Goal: Transaction & Acquisition: Book appointment/travel/reservation

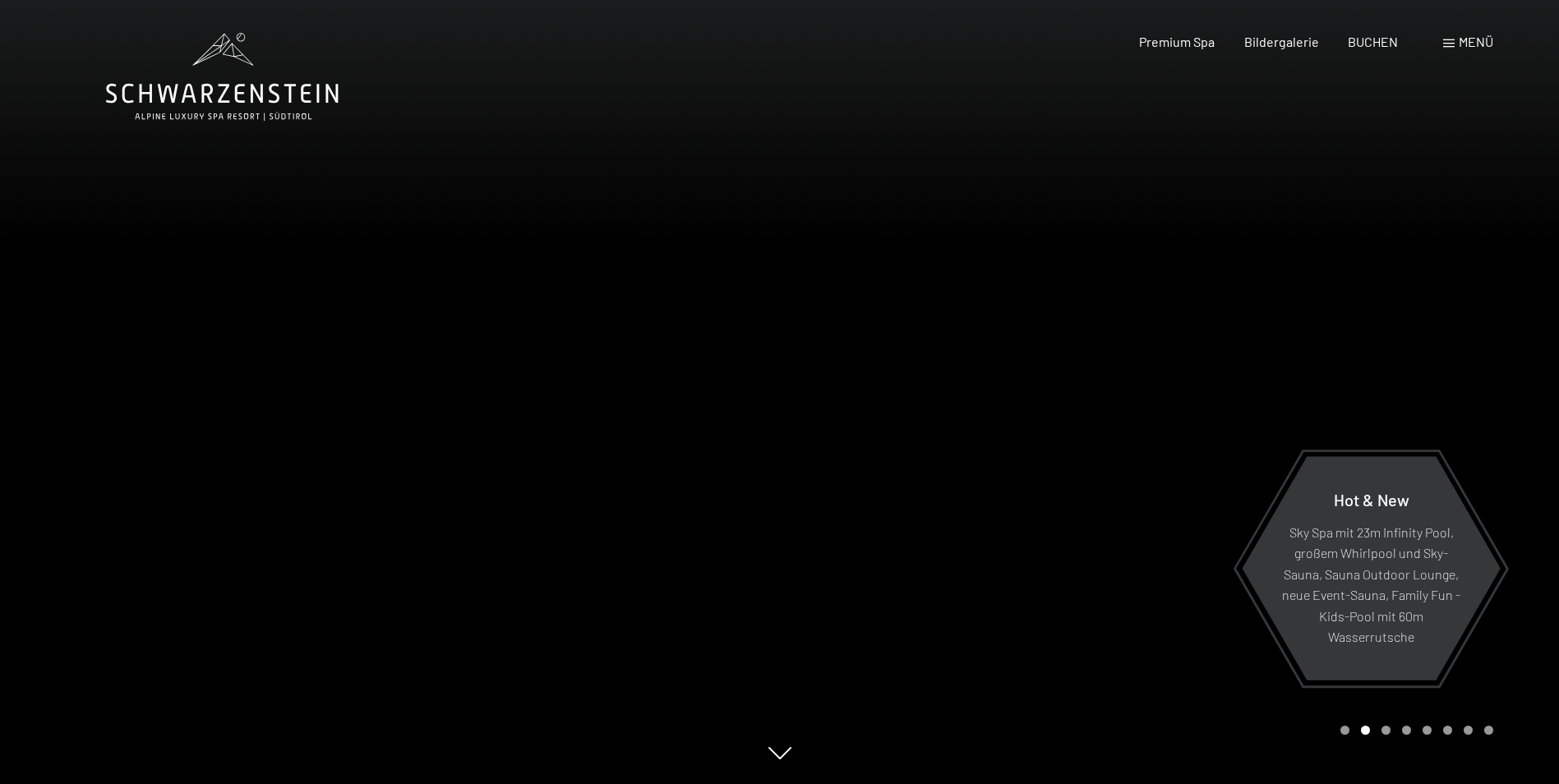
click at [1387, 728] on div "Carousel Page 3" at bounding box center [1386, 730] width 9 height 9
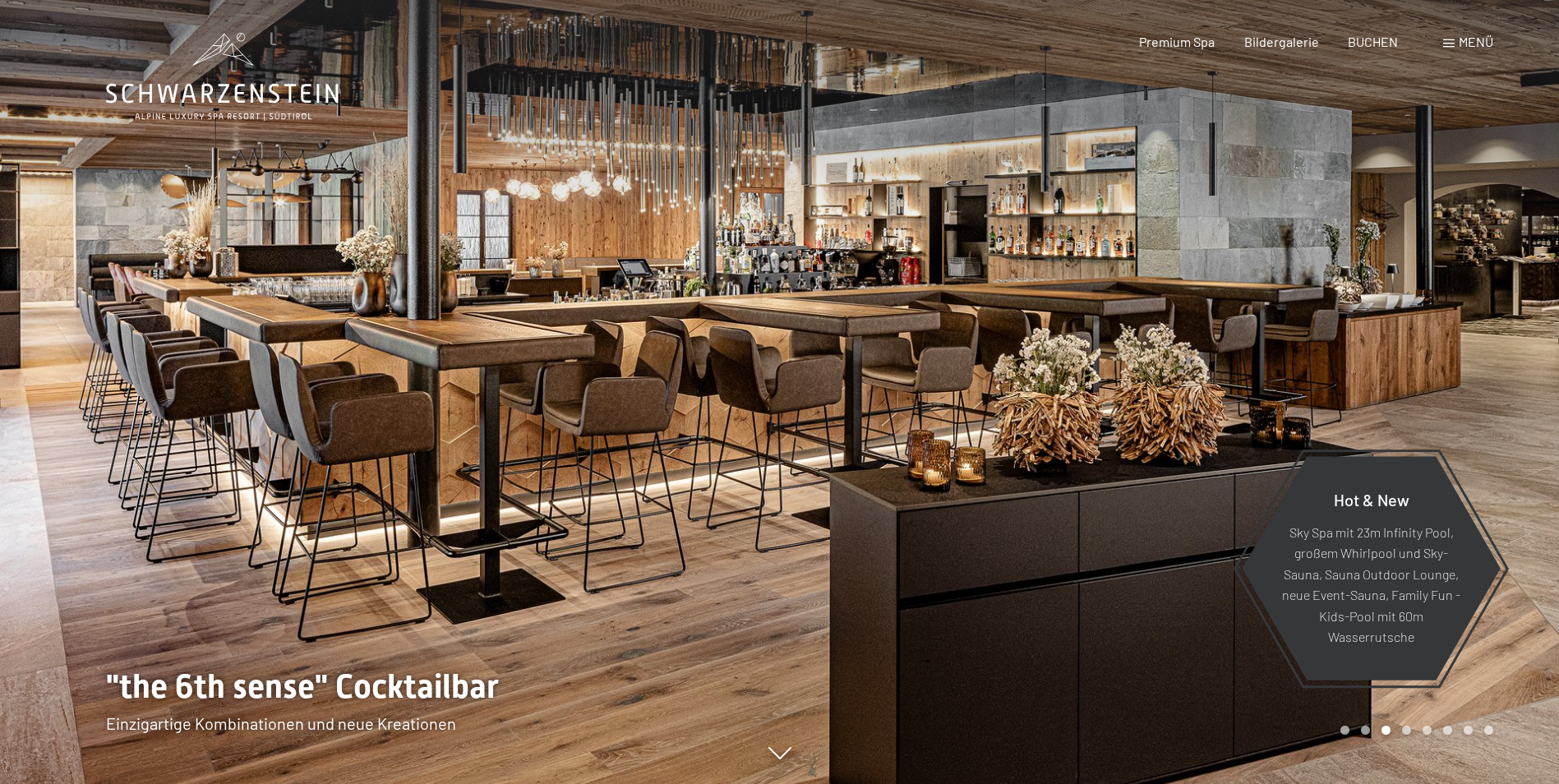
click at [1404, 783] on div "3 / 8" at bounding box center [780, 784] width 1348 height 0
click at [1409, 729] on div "Carousel Page 4" at bounding box center [1406, 730] width 9 height 9
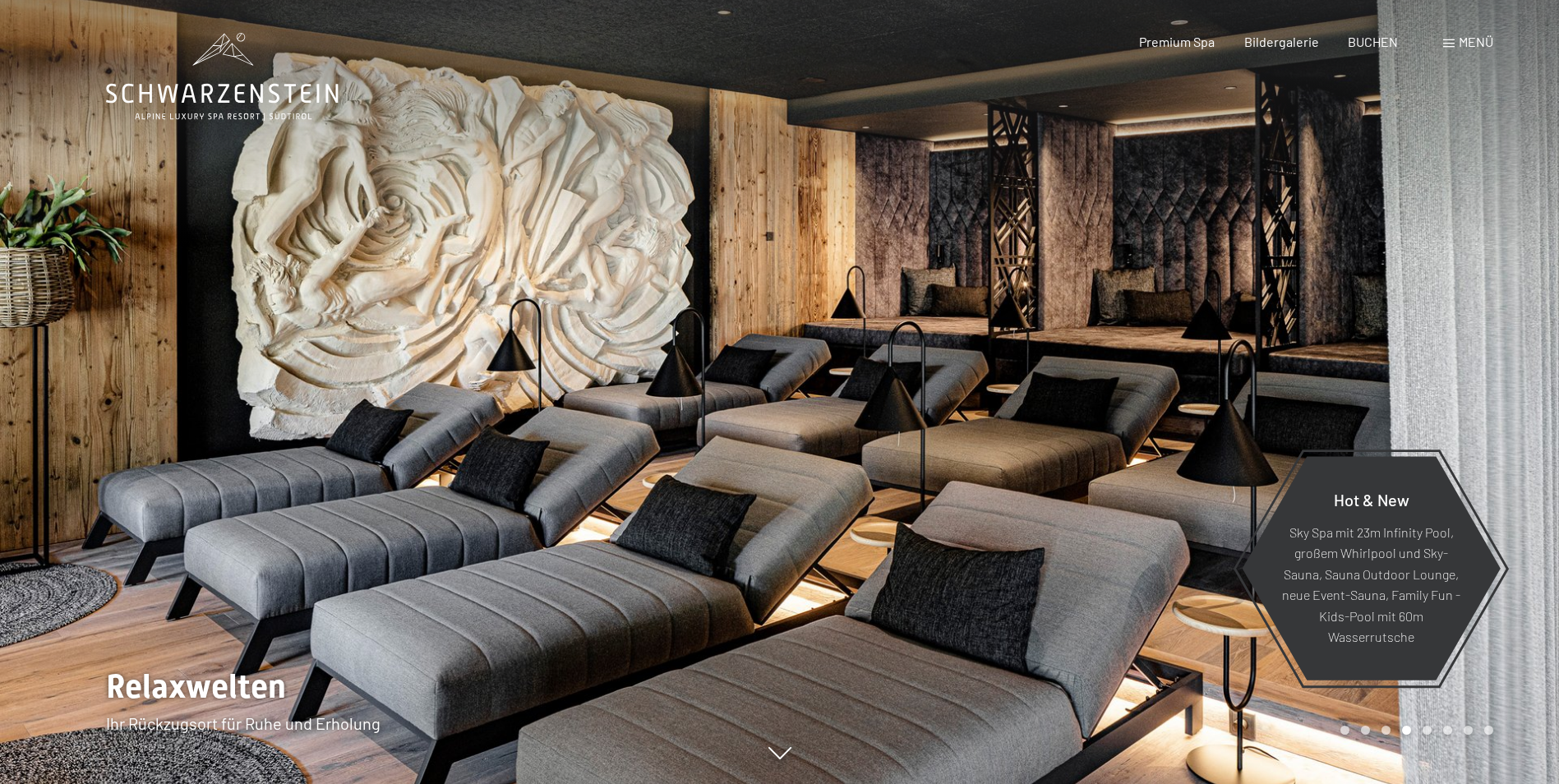
click at [1425, 726] on div "Carousel Page 5" at bounding box center [1427, 730] width 9 height 9
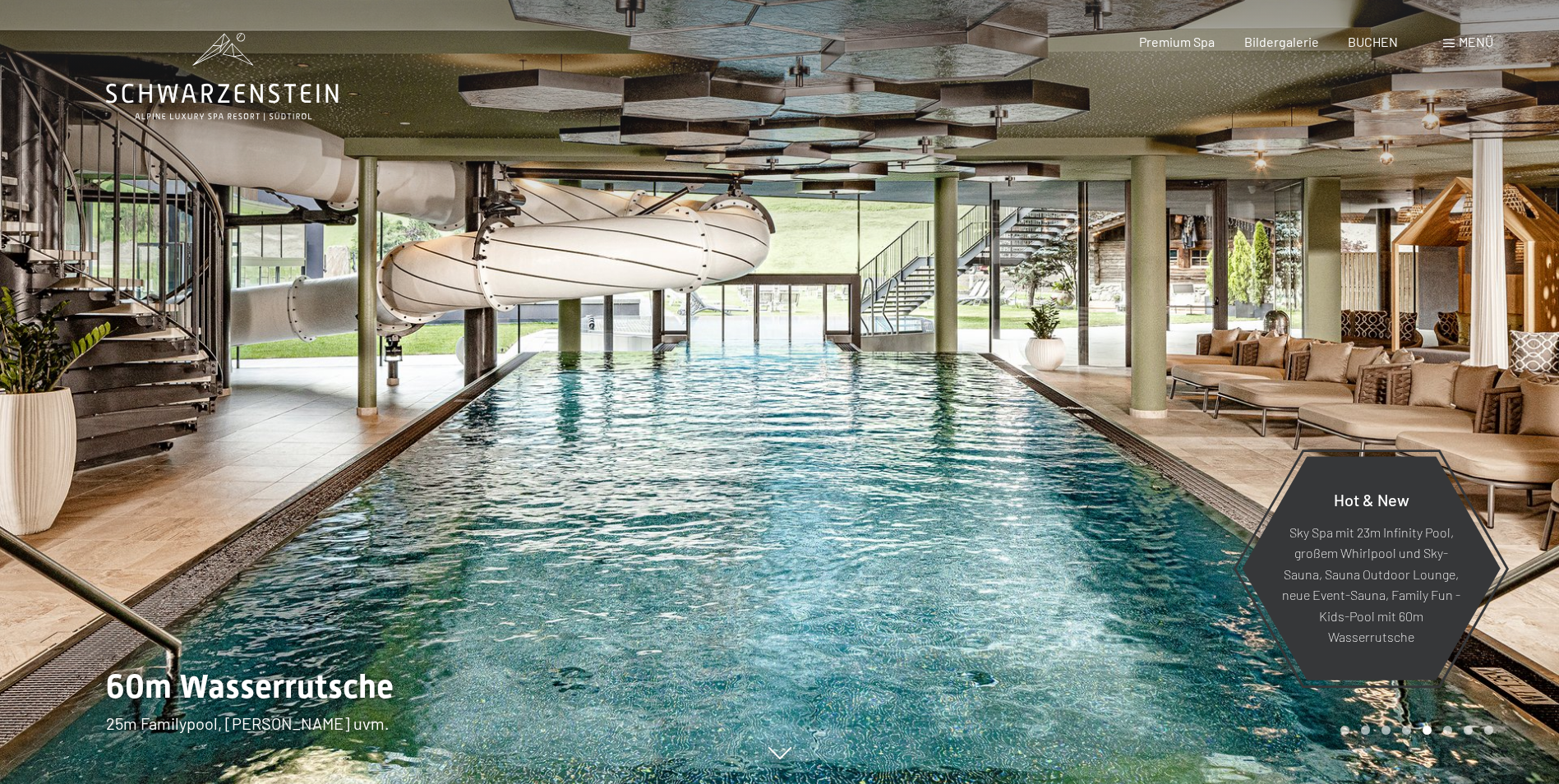
click at [1452, 736] on div at bounding box center [1169, 392] width 780 height 784
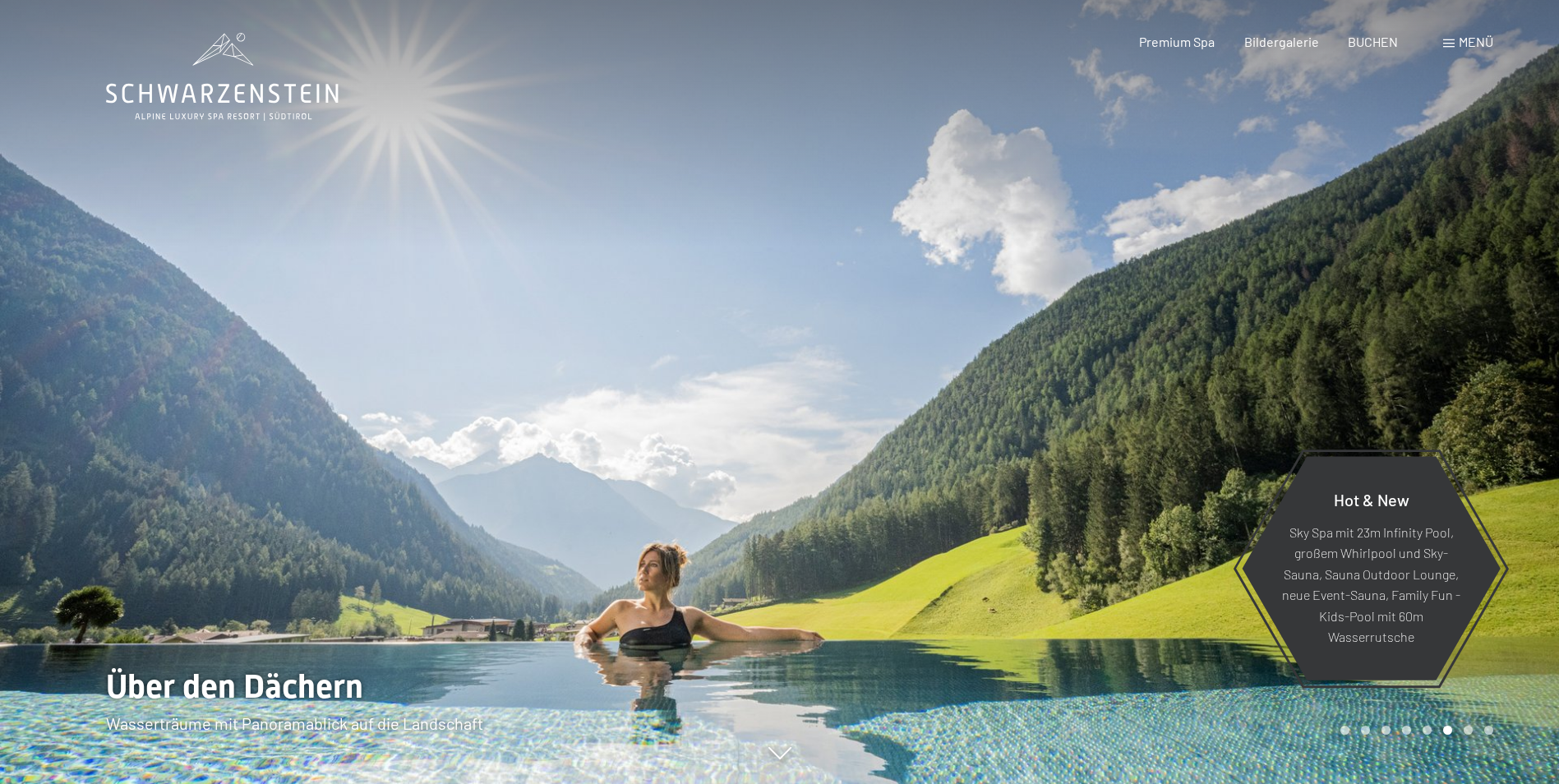
scroll to position [685, 0]
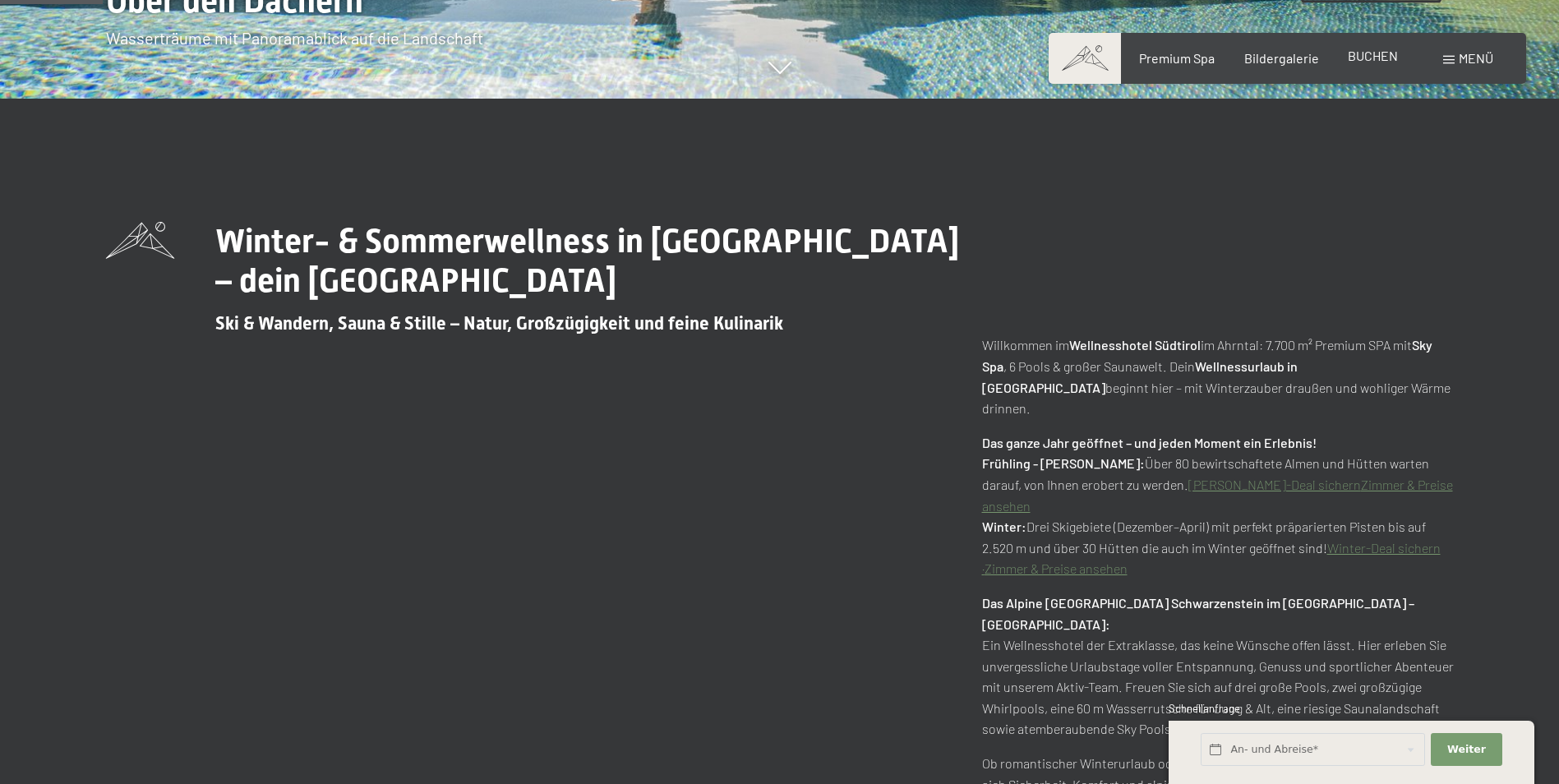
click at [1374, 62] on span "BUCHEN" at bounding box center [1373, 55] width 50 height 15
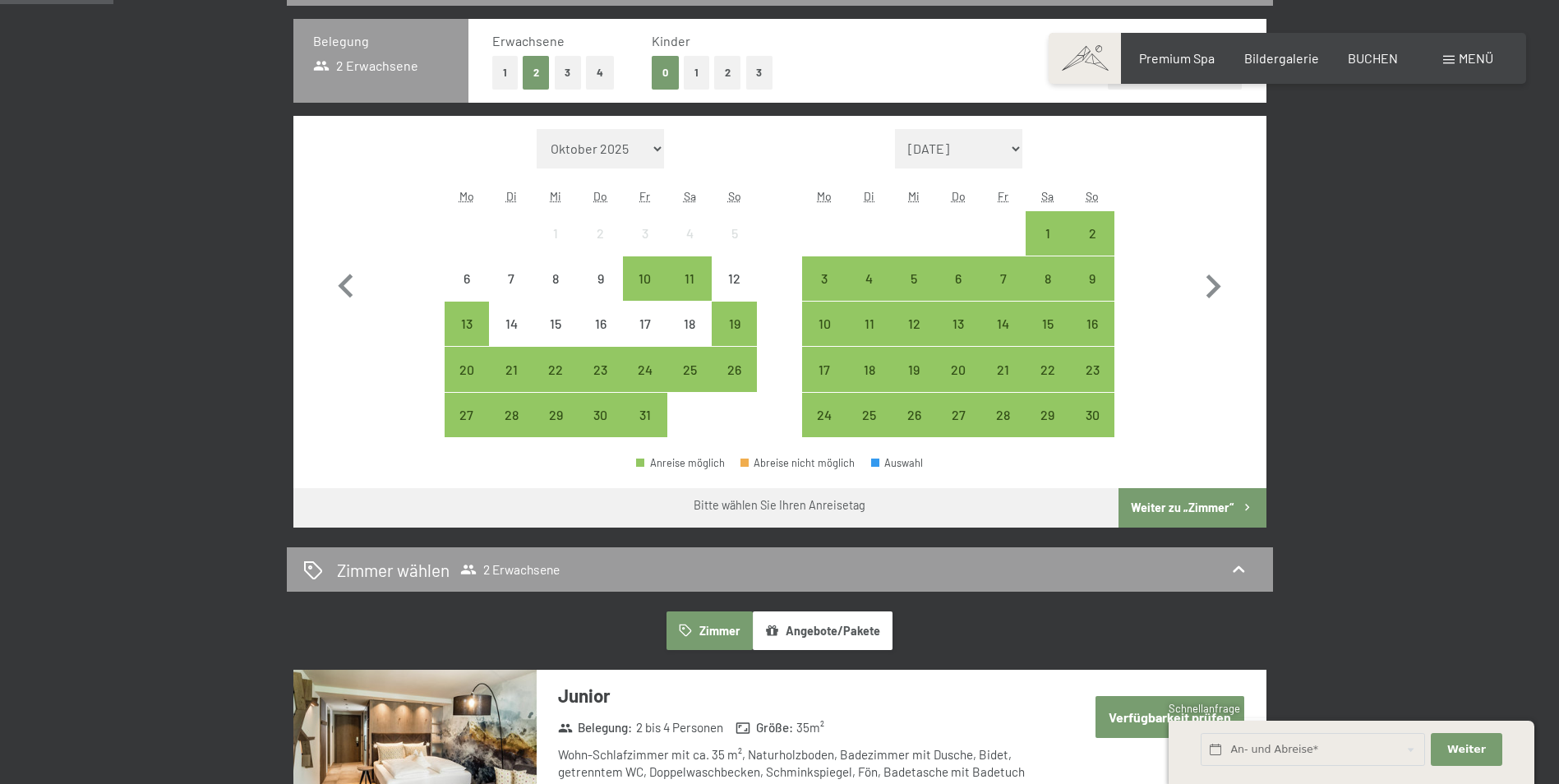
scroll to position [438, 0]
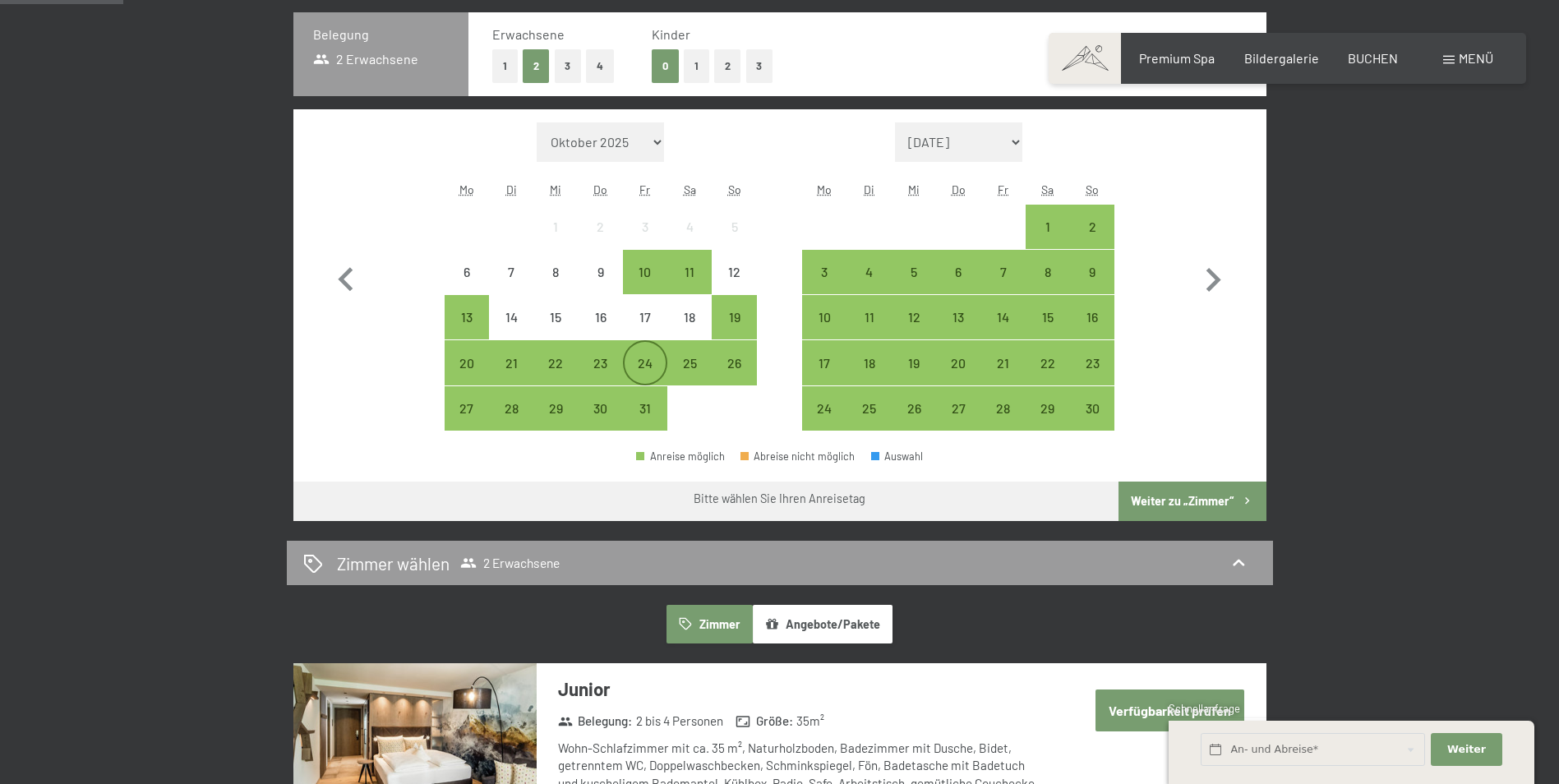
click at [644, 362] on div "24" at bounding box center [645, 378] width 41 height 41
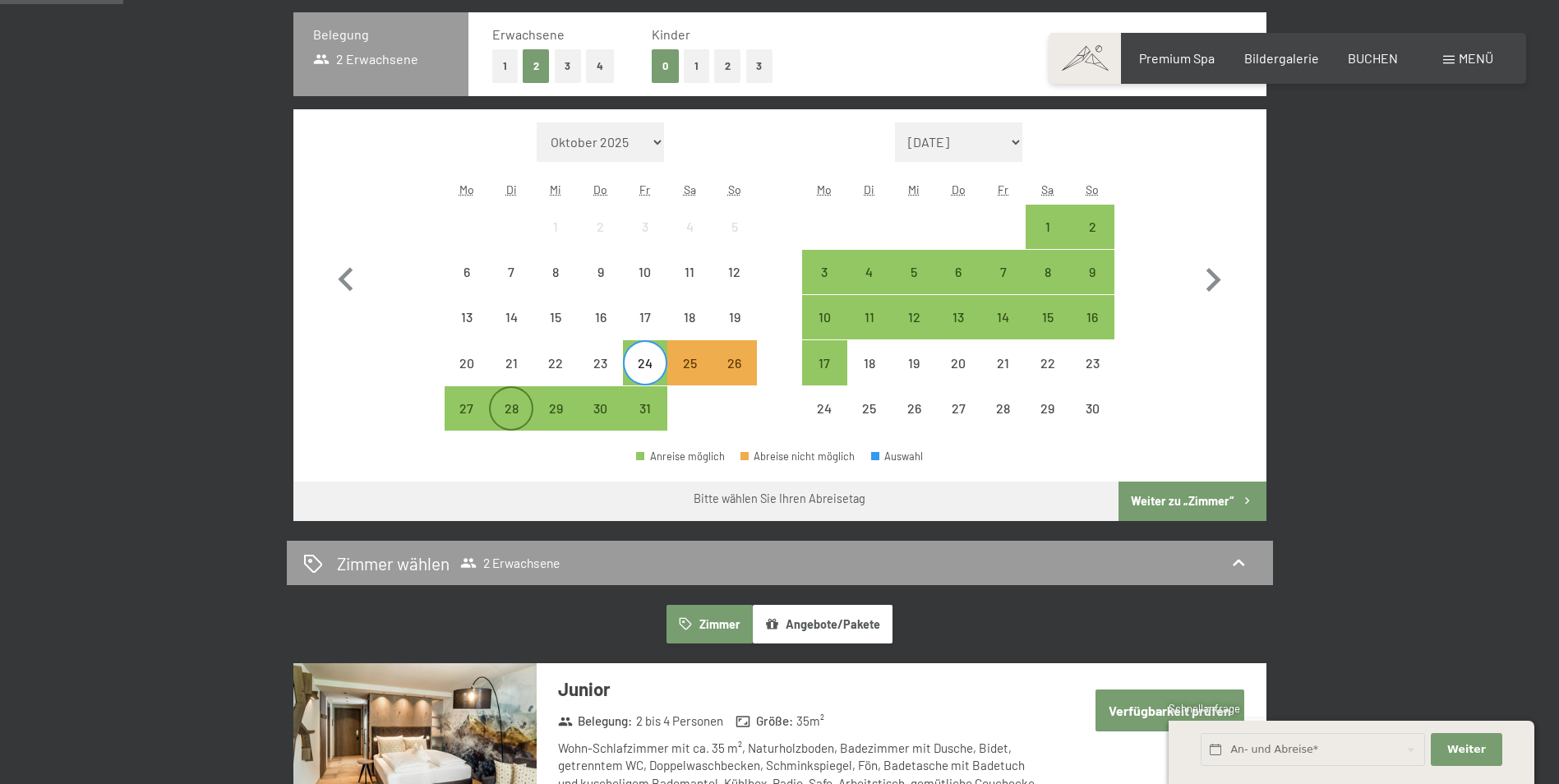
click at [511, 406] on div "28" at bounding box center [511, 423] width 41 height 41
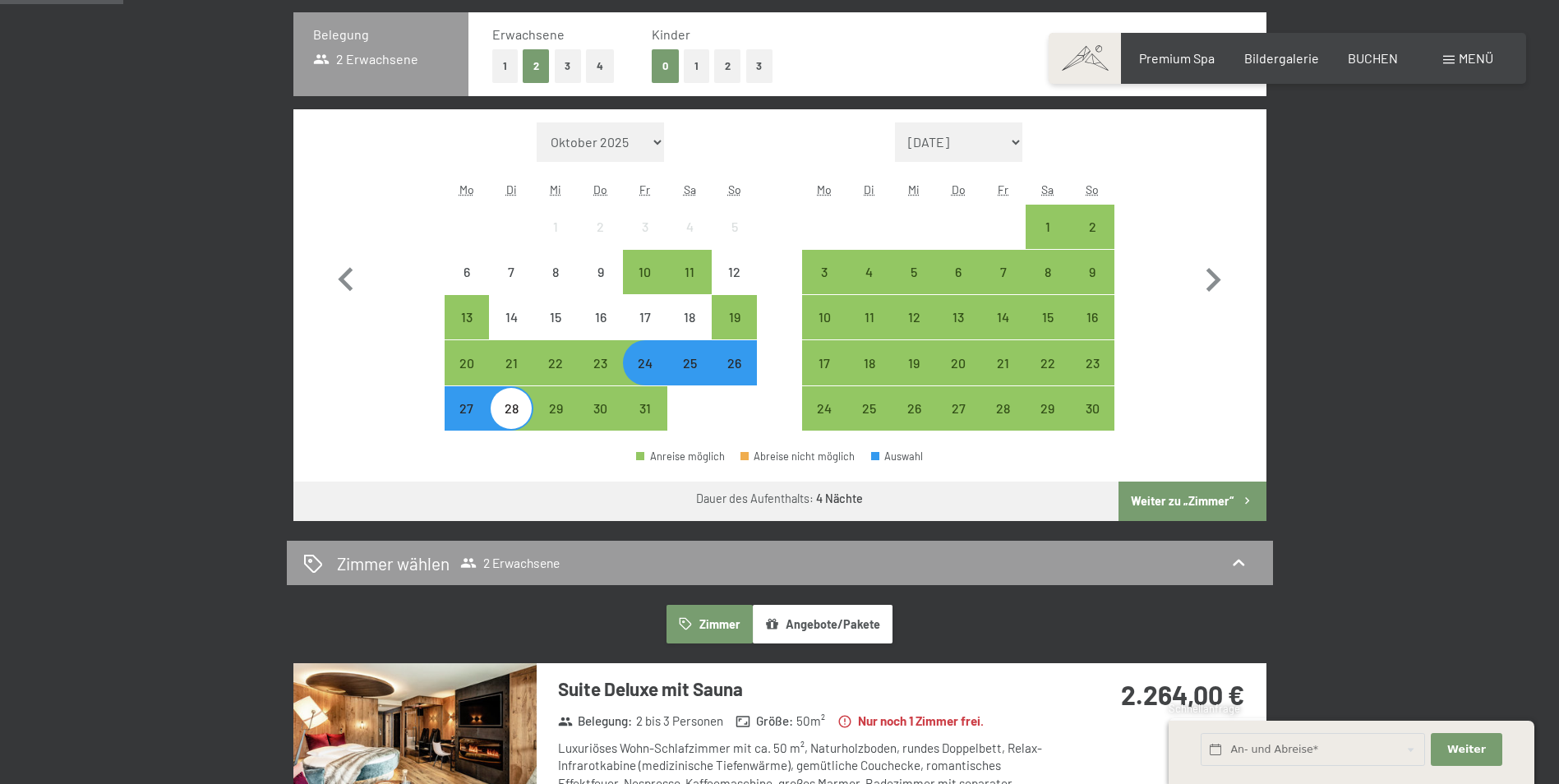
click at [1172, 496] on button "Weiter zu „Zimmer“" at bounding box center [1192, 501] width 147 height 39
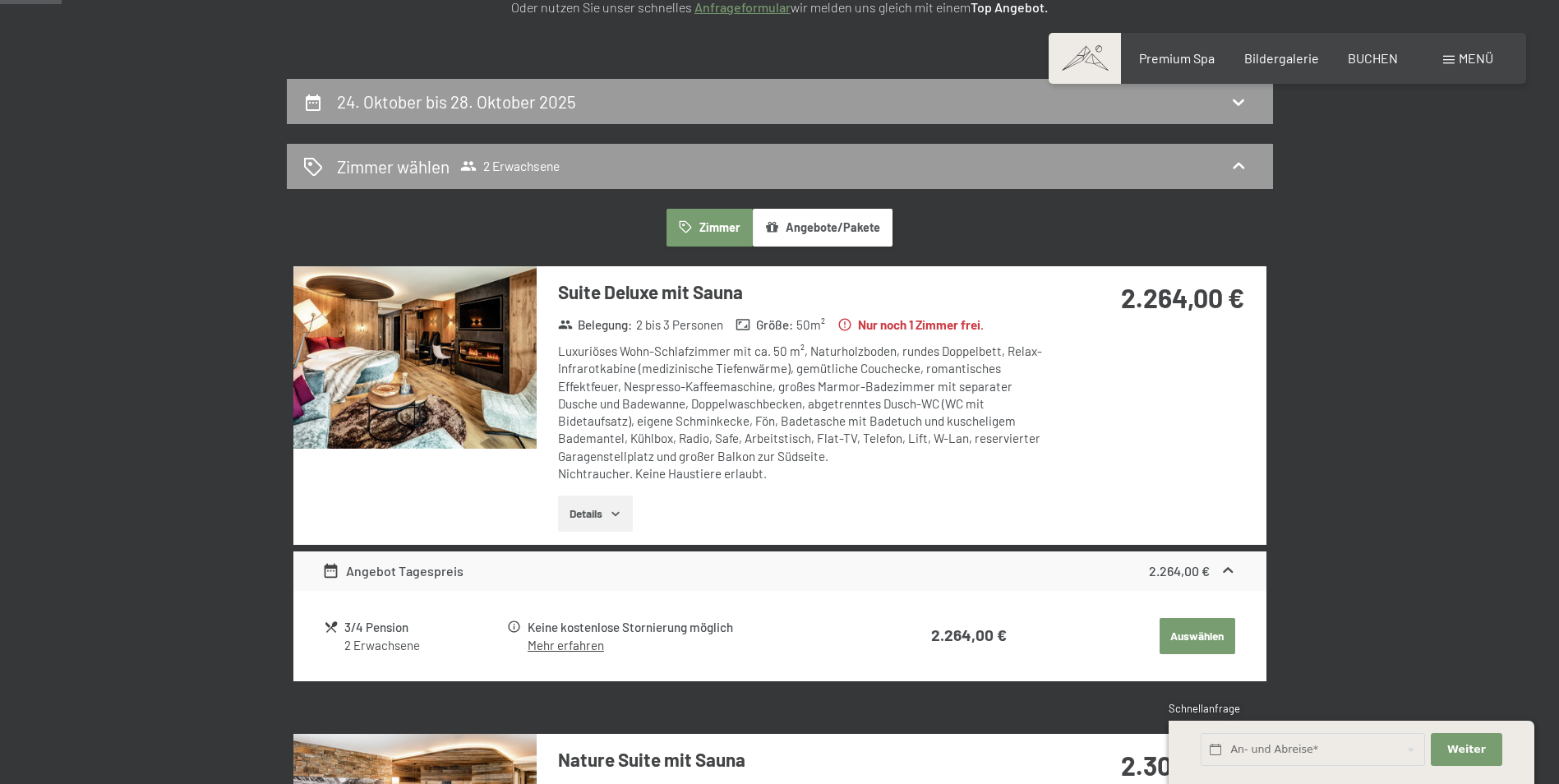
scroll to position [84, 0]
